Goal: Task Accomplishment & Management: Manage account settings

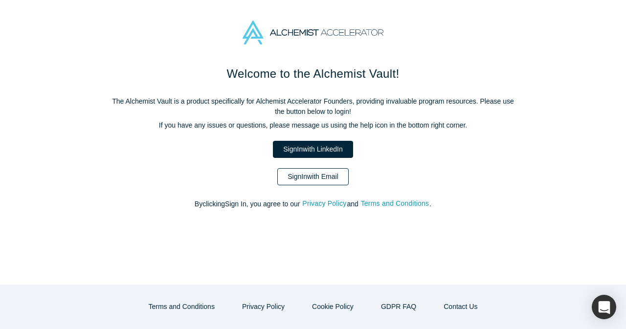
click at [325, 183] on link "Sign In with Email" at bounding box center [312, 176] width 71 height 17
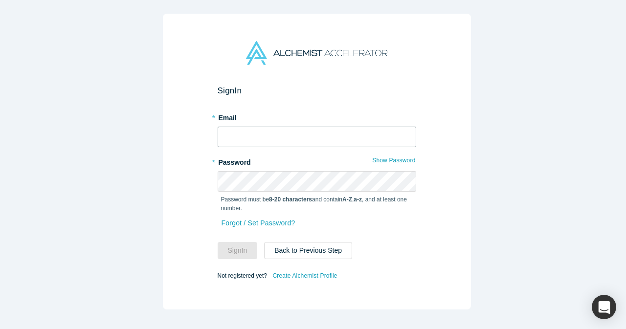
click at [302, 129] on input "text" at bounding box center [316, 137] width 198 height 21
type input "mia@alchemistaccelerator.com"
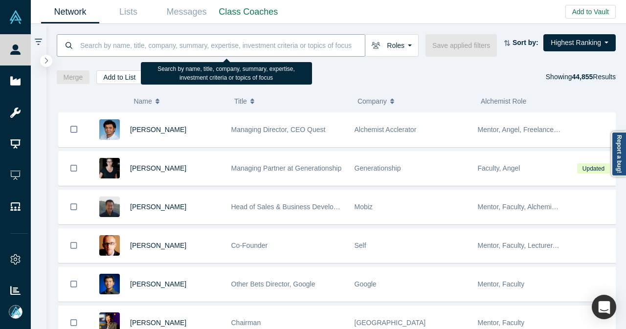
click at [317, 46] on input at bounding box center [221, 45] width 285 height 23
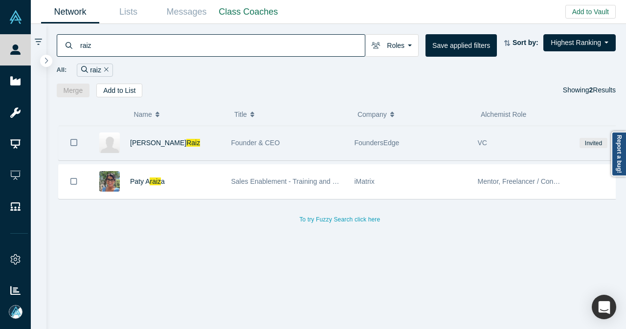
type input "raiz"
click at [202, 143] on div "Greg Raiz" at bounding box center [175, 143] width 91 height 34
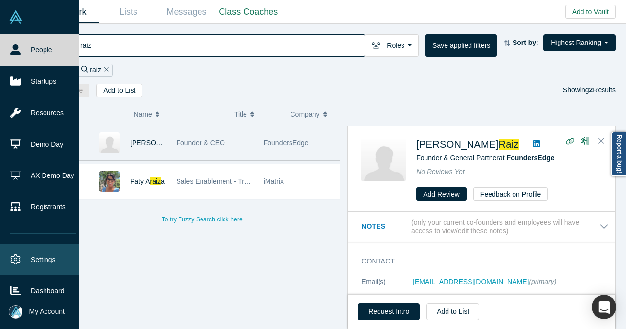
click at [40, 260] on link "Settings" at bounding box center [43, 259] width 86 height 31
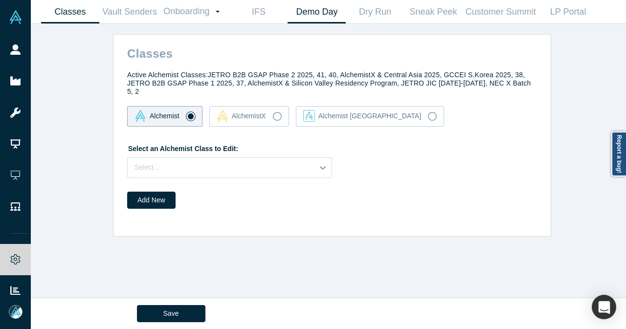
click at [323, 10] on link "Demo Day" at bounding box center [316, 11] width 58 height 23
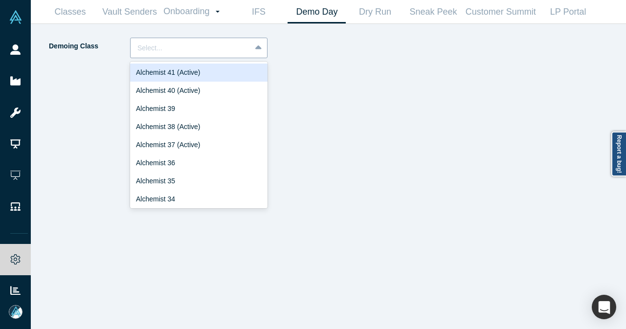
click at [223, 50] on div at bounding box center [190, 48] width 107 height 12
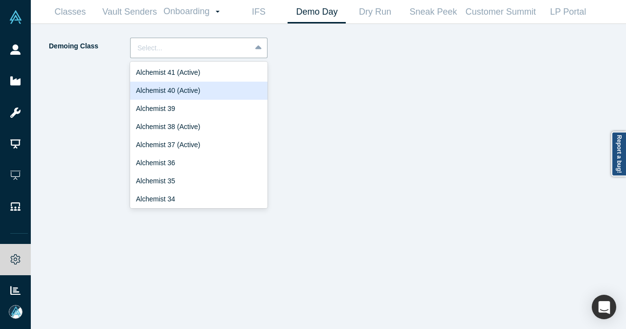
click at [209, 83] on div "Alchemist 40 (Active)" at bounding box center [198, 91] width 137 height 18
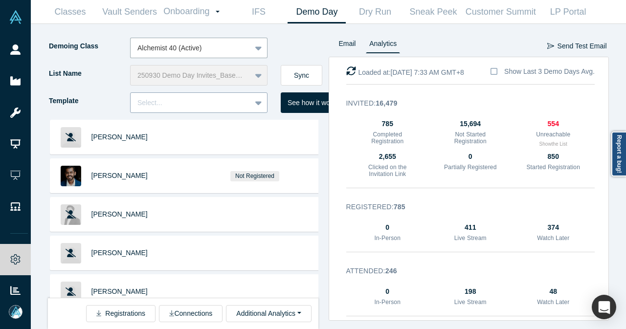
click at [250, 106] on div "Select..." at bounding box center [190, 103] width 120 height 16
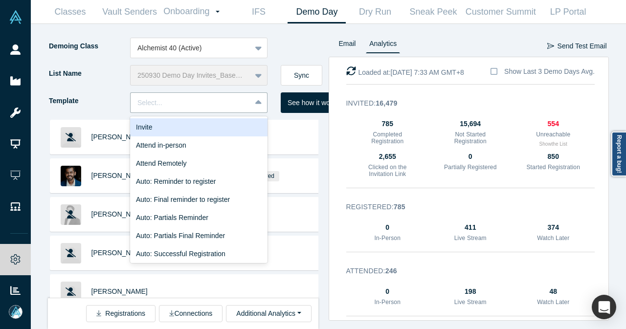
click at [228, 128] on div "Invite" at bounding box center [198, 127] width 137 height 18
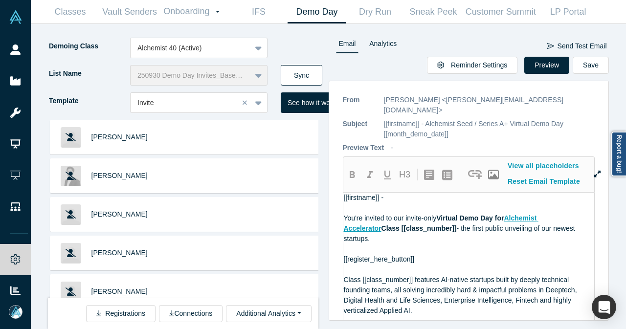
click at [310, 71] on button "Sync" at bounding box center [302, 75] width 42 height 21
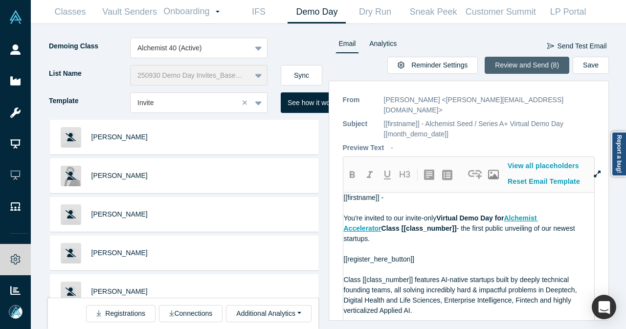
click at [521, 70] on button "Review and Send (8)" at bounding box center [526, 65] width 85 height 17
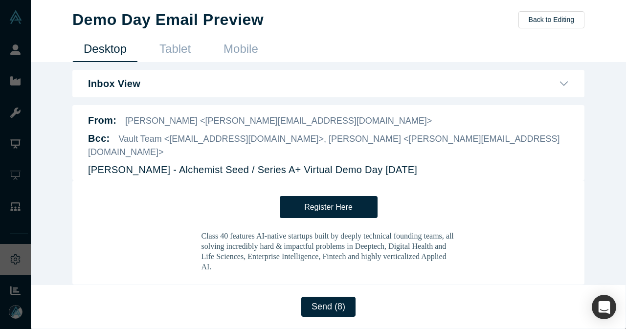
scroll to position [244, 0]
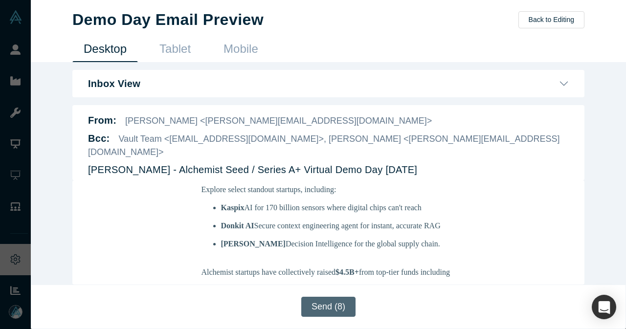
click at [332, 311] on button "Send (8)" at bounding box center [328, 307] width 54 height 20
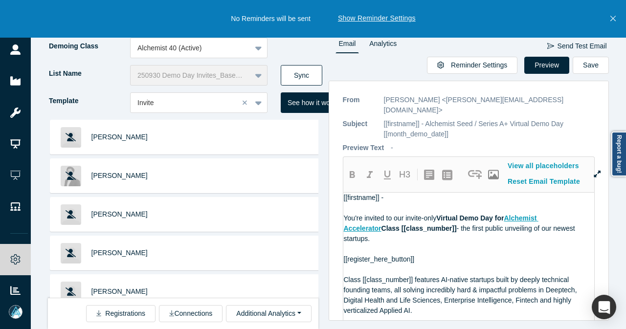
click at [307, 76] on button "Sync" at bounding box center [302, 75] width 42 height 21
click at [614, 17] on icon "Close" at bounding box center [612, 18] width 5 height 9
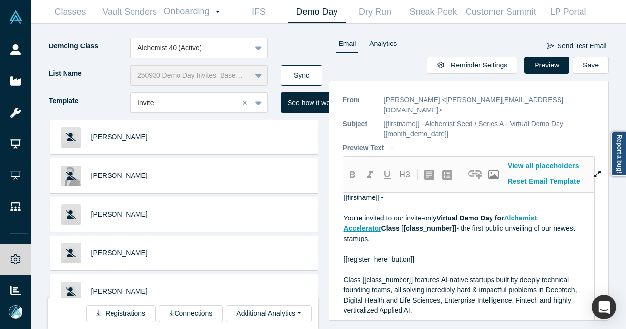
click at [302, 69] on button "Sync" at bounding box center [302, 75] width 42 height 21
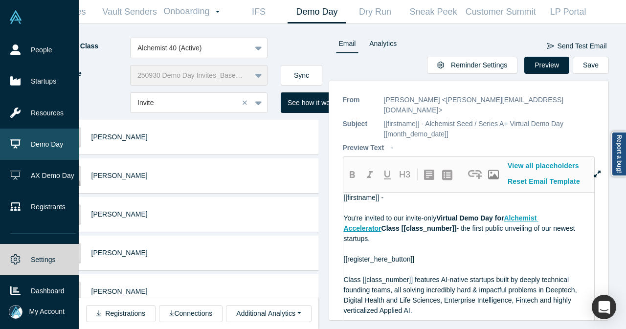
click at [38, 151] on link "Demo Day" at bounding box center [43, 144] width 86 height 31
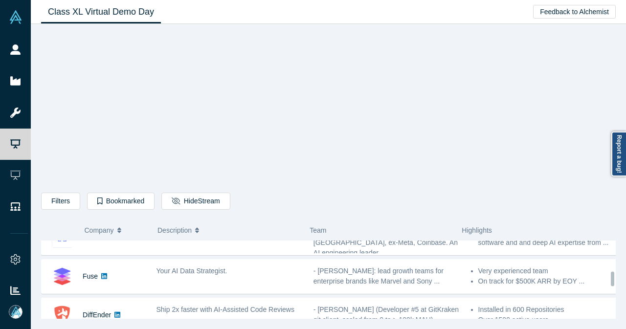
scroll to position [391, 0]
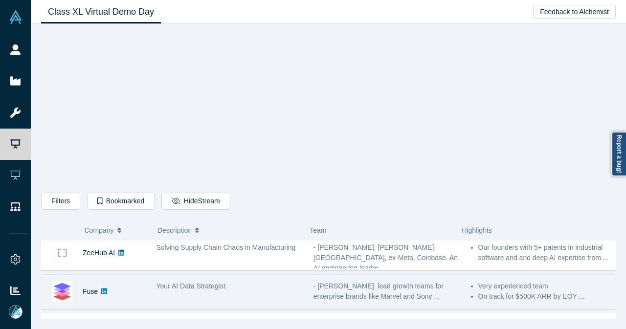
click at [270, 286] on div "Your AI Data Strategist." at bounding box center [229, 286] width 147 height 10
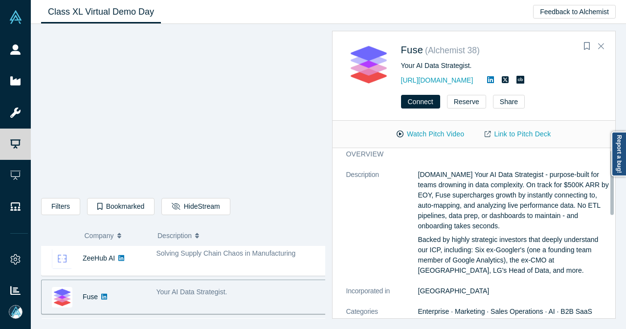
scroll to position [0, 0]
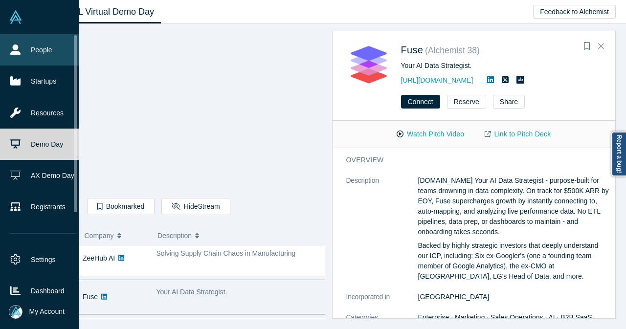
click at [22, 54] on link "People" at bounding box center [43, 49] width 86 height 31
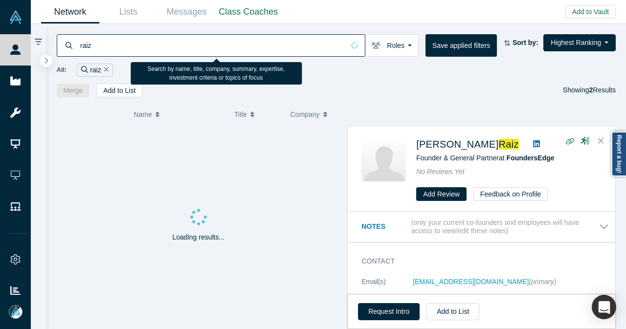
drag, startPoint x: 143, startPoint y: 48, endPoint x: 79, endPoint y: 49, distance: 64.0
click at [80, 49] on input "raiz" at bounding box center [211, 45] width 265 height 23
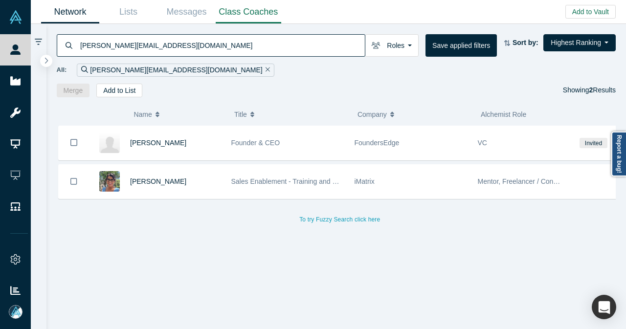
type input "yuri@rippla.com"
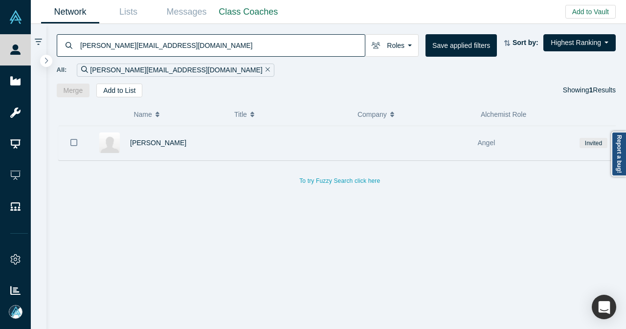
click at [65, 144] on button "Bookmark" at bounding box center [74, 143] width 30 height 34
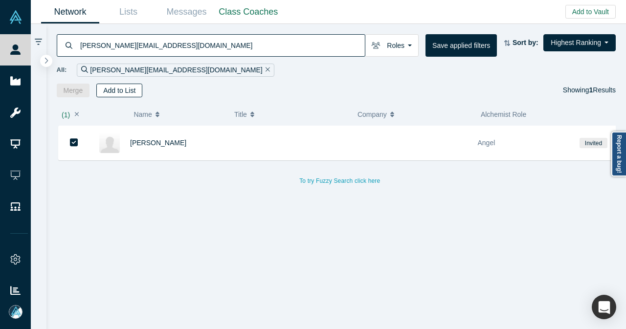
click at [118, 93] on button "Add to List" at bounding box center [119, 91] width 46 height 14
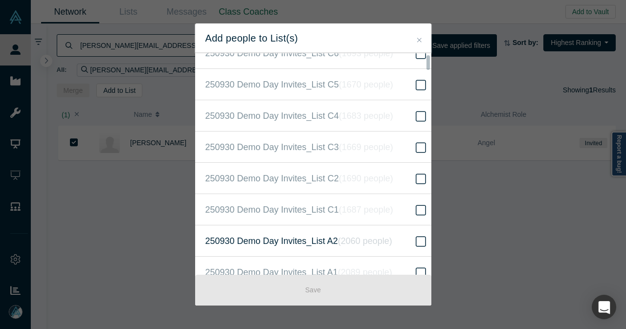
scroll to position [244, 0]
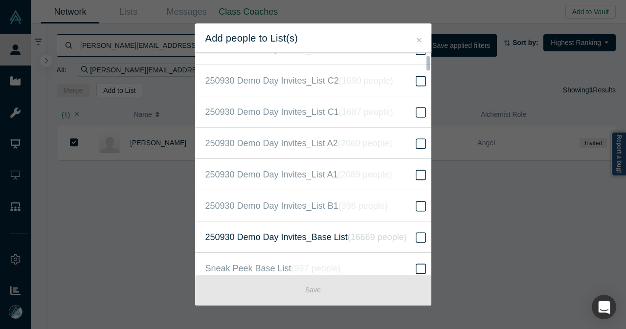
click at [290, 236] on span "250930 Demo Day Invites_Base List ( 16669 people )" at bounding box center [305, 237] width 201 height 14
click at [0, 0] on input "250930 Demo Day Invites_Base List ( 16669 people )" at bounding box center [0, 0] width 0 height 0
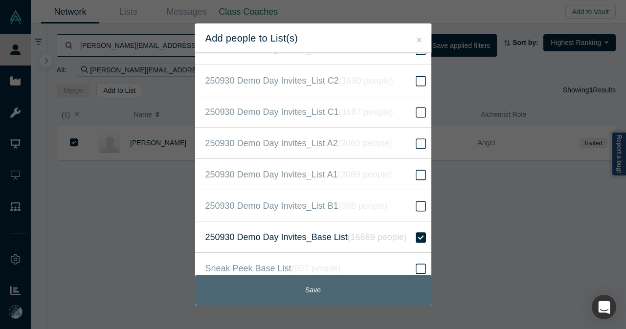
click at [290, 289] on button "Save" at bounding box center [313, 290] width 236 height 31
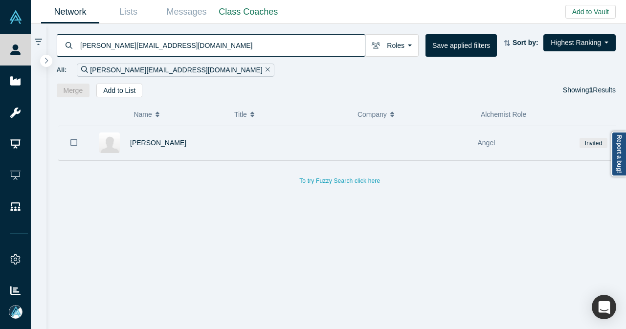
click at [74, 142] on icon "Bookmark" at bounding box center [73, 142] width 7 height 9
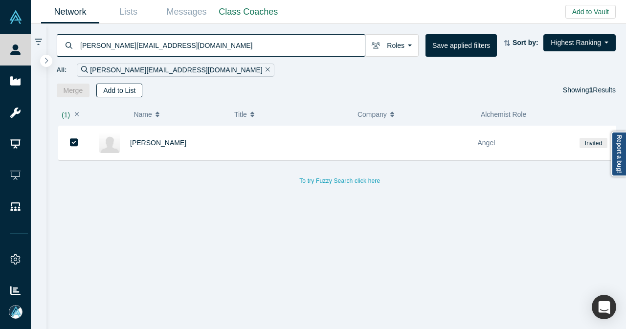
click at [124, 94] on button "Add to List" at bounding box center [119, 91] width 46 height 14
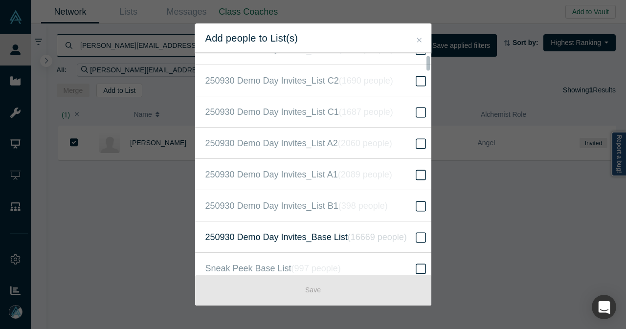
click at [370, 232] on icon "( 16669 people )" at bounding box center [377, 237] width 59 height 10
click at [0, 0] on input "250930 Demo Day Invites_Base List ( 16669 people )" at bounding box center [0, 0] width 0 height 0
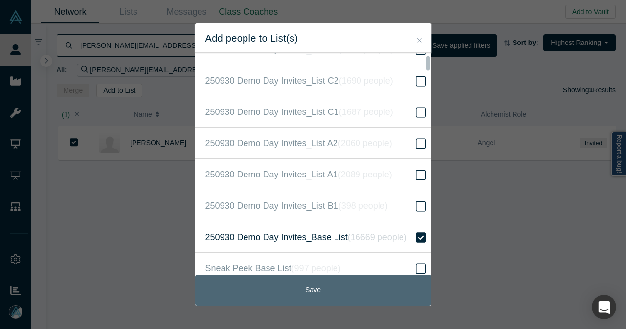
click at [323, 289] on button "Save" at bounding box center [313, 290] width 236 height 31
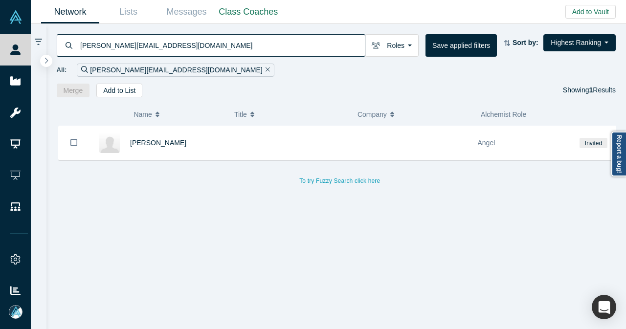
click at [265, 69] on icon "Remove Filter" at bounding box center [267, 69] width 4 height 4
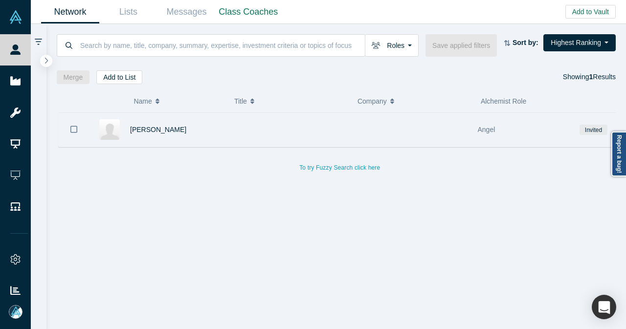
drag, startPoint x: 192, startPoint y: 125, endPoint x: 220, endPoint y: 133, distance: 29.1
click at [192, 125] on div "Yuri Lysenko" at bounding box center [175, 130] width 91 height 34
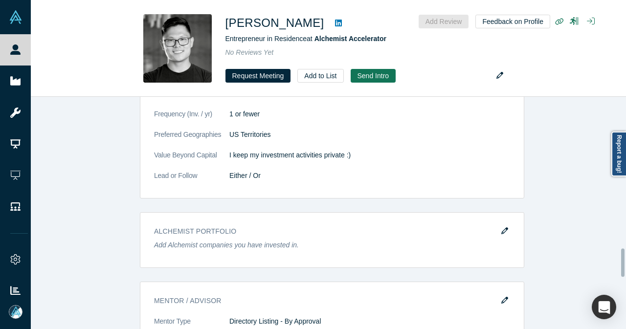
scroll to position [1320, 0]
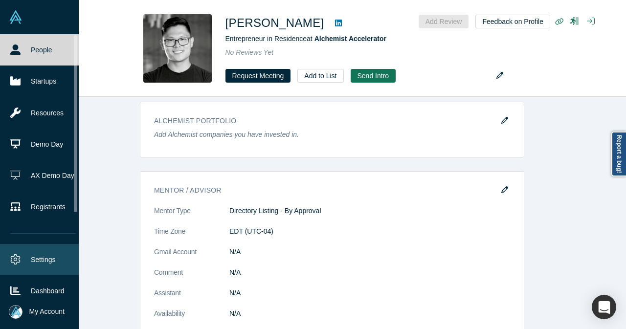
click at [41, 258] on link "Settings" at bounding box center [43, 259] width 86 height 31
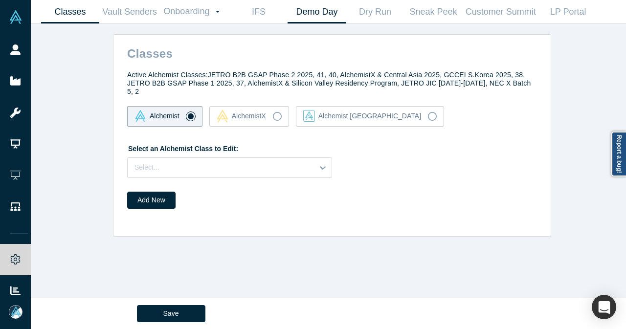
click at [328, 21] on link "Demo Day" at bounding box center [316, 11] width 58 height 23
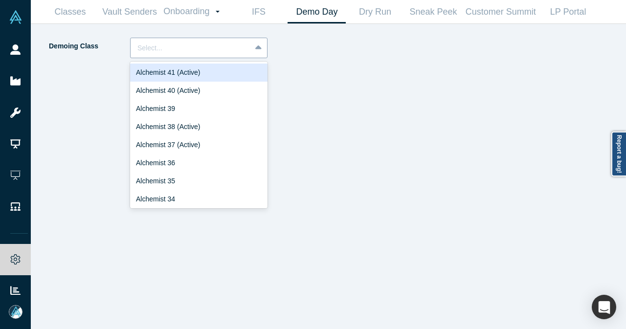
click at [188, 48] on div at bounding box center [190, 48] width 107 height 12
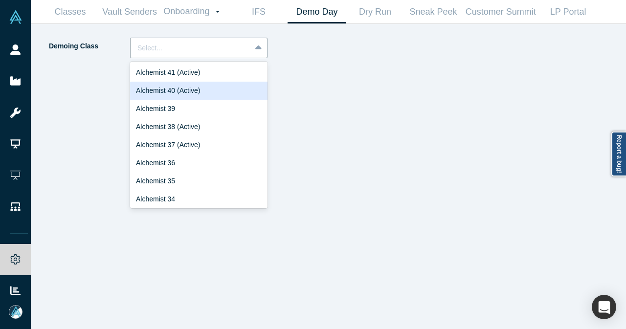
click at [174, 86] on div "Alchemist 40 (Active)" at bounding box center [198, 91] width 137 height 18
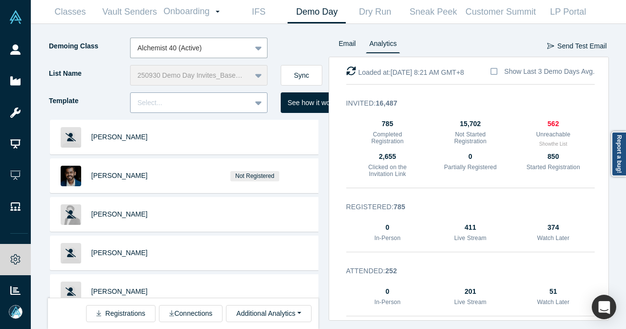
click at [259, 99] on icon at bounding box center [258, 103] width 6 height 10
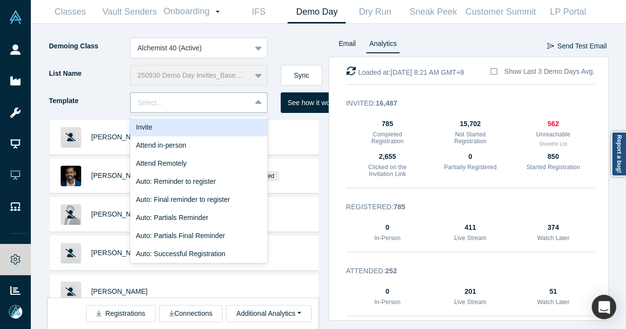
click at [217, 125] on div "Invite" at bounding box center [198, 127] width 137 height 18
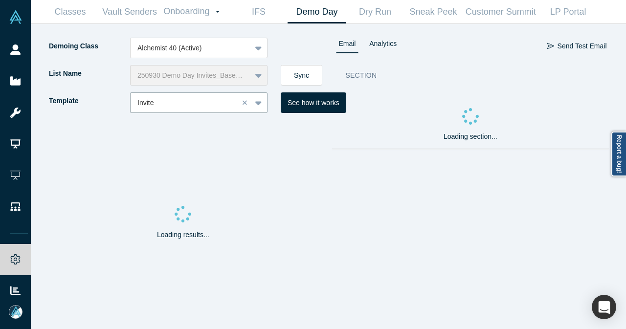
click at [292, 79] on button "Sync" at bounding box center [302, 75] width 42 height 21
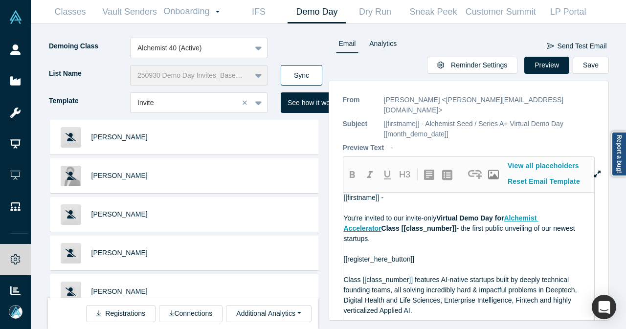
click at [308, 72] on button "Sync" at bounding box center [302, 75] width 42 height 21
click at [312, 68] on button "Sync" at bounding box center [302, 75] width 42 height 21
click at [302, 71] on button "Sync" at bounding box center [302, 75] width 42 height 21
click at [300, 70] on button "Sync" at bounding box center [302, 75] width 42 height 21
click at [299, 70] on button "Sync" at bounding box center [302, 75] width 42 height 21
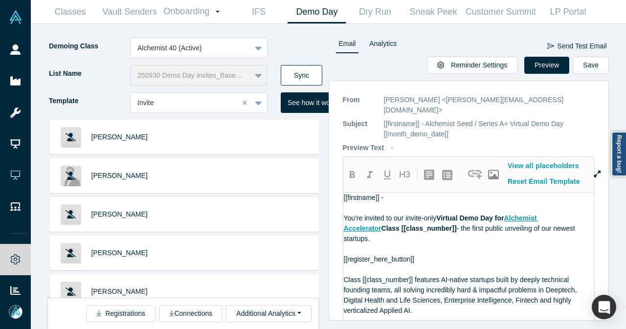
click at [297, 69] on button "Sync" at bounding box center [302, 75] width 42 height 21
